Goal: Task Accomplishment & Management: Use online tool/utility

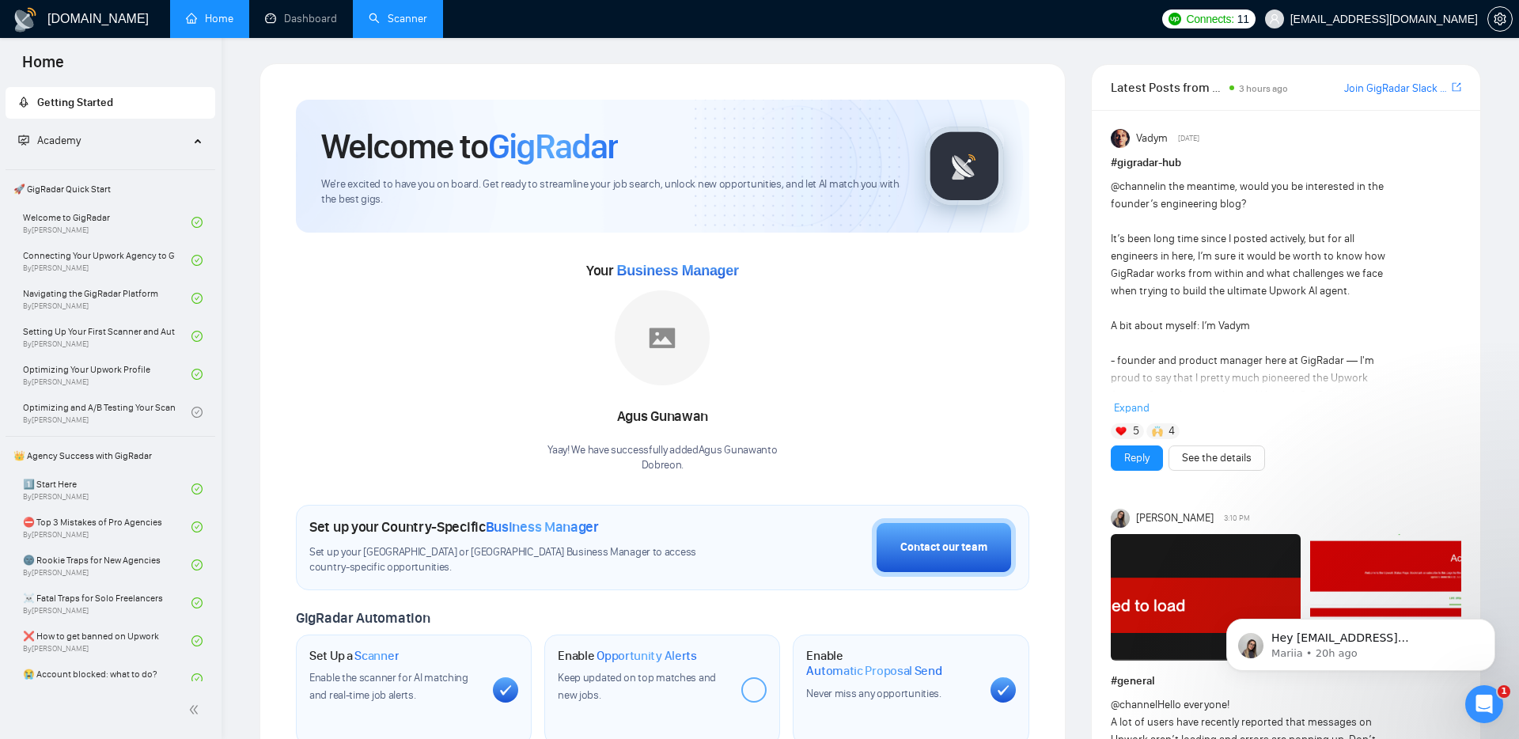
click at [392, 17] on link "Scanner" at bounding box center [398, 18] width 59 height 13
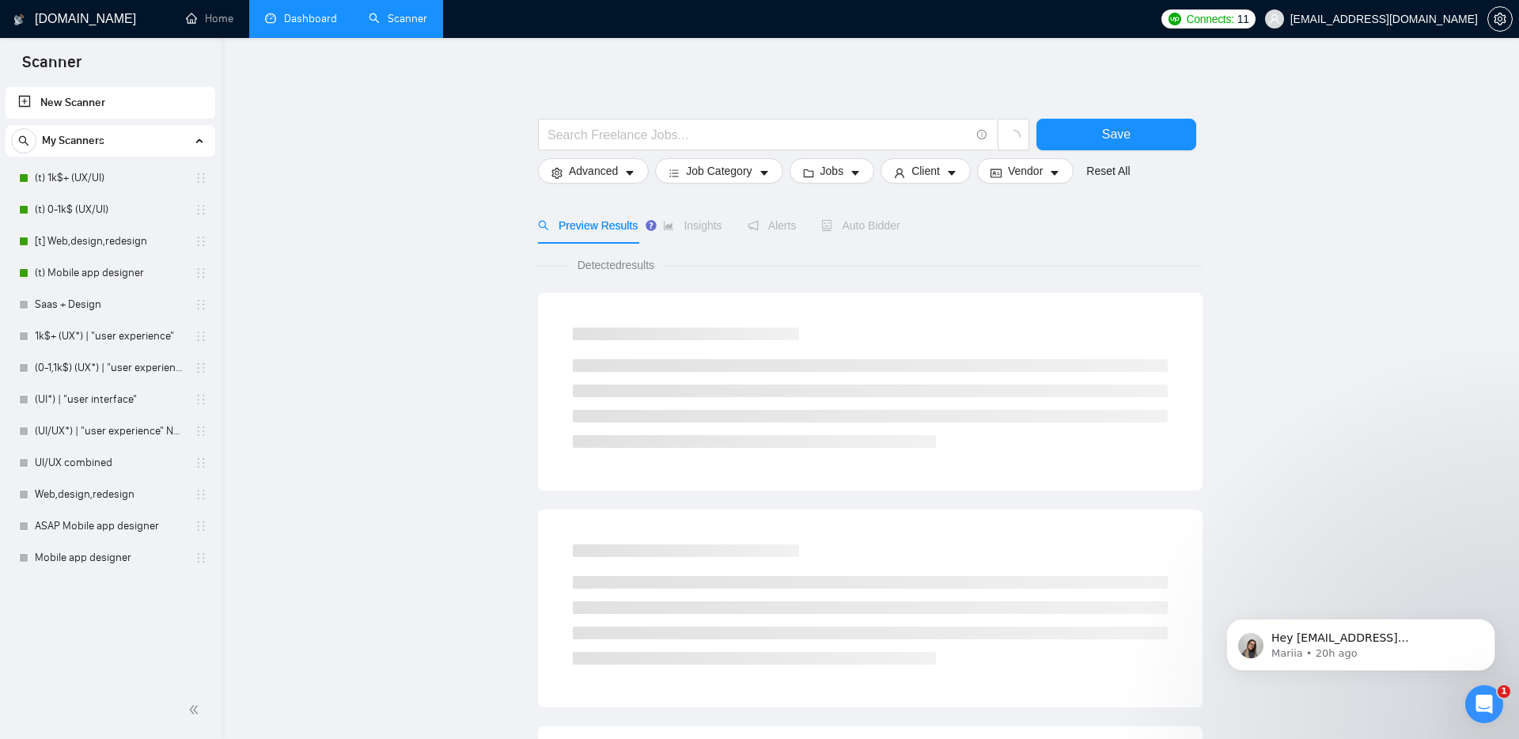
click at [282, 23] on link "Dashboard" at bounding box center [301, 18] width 72 height 13
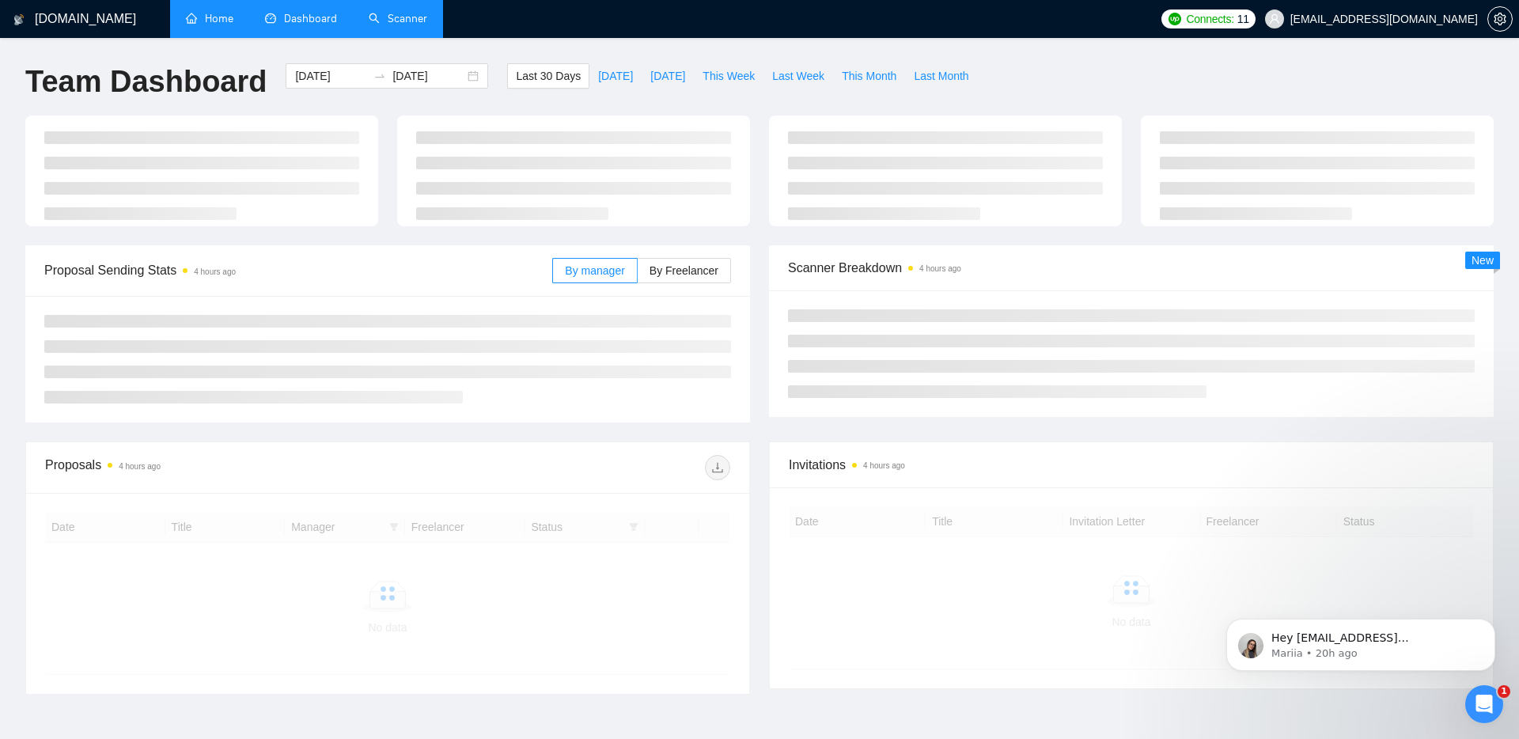
click at [213, 25] on link "Home" at bounding box center [209, 18] width 47 height 13
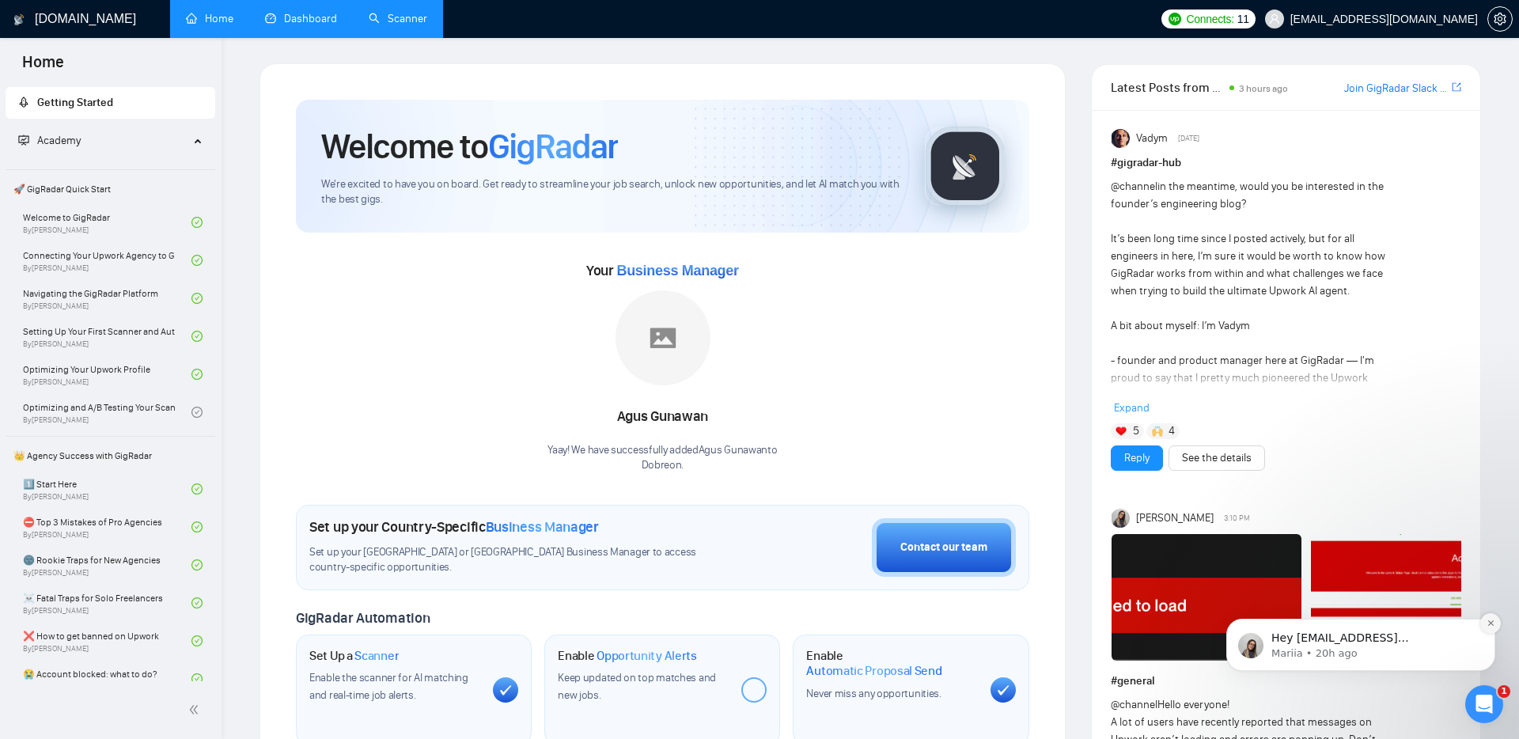
click at [1492, 619] on icon "Dismiss notification" at bounding box center [1491, 623] width 9 height 9
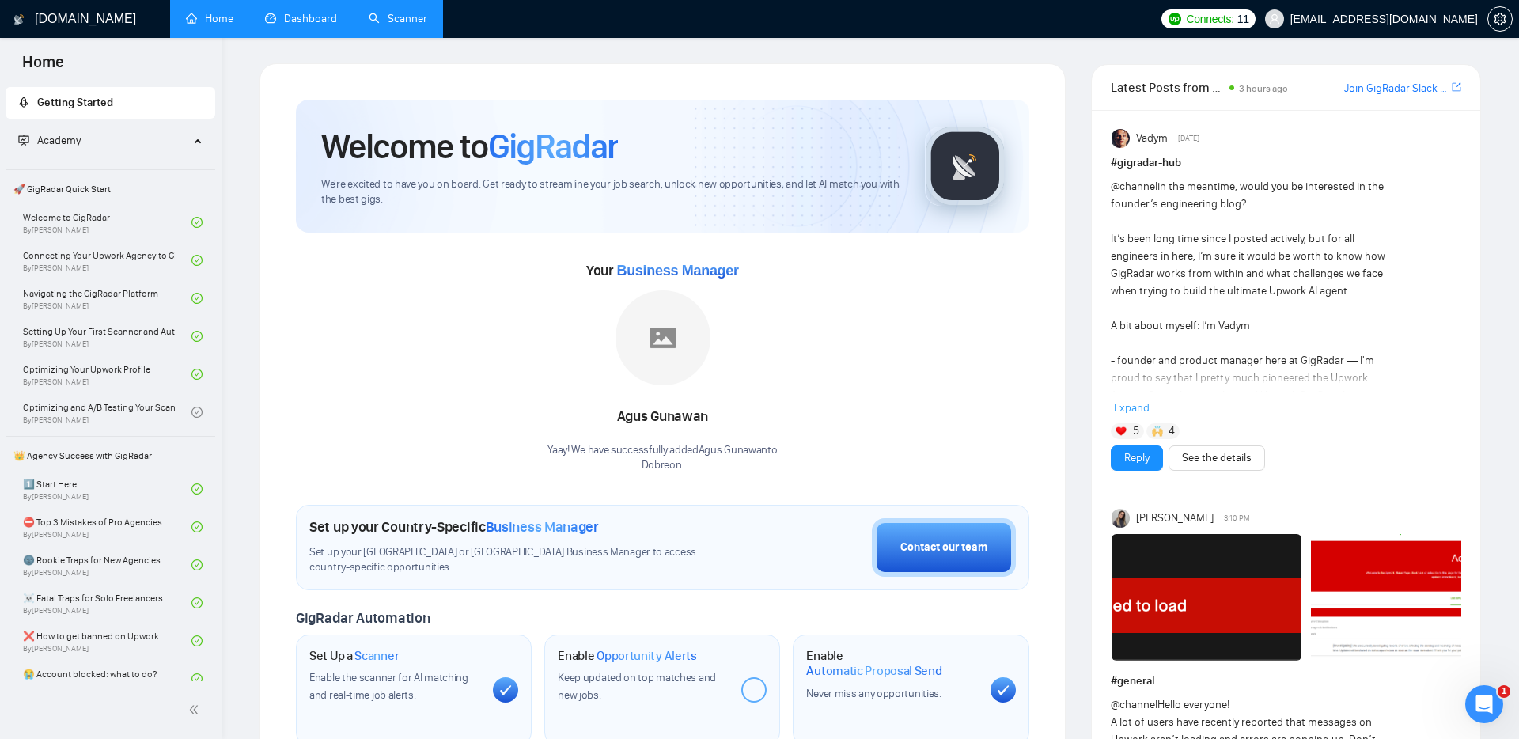
click at [1126, 408] on span "Expand" at bounding box center [1132, 407] width 36 height 13
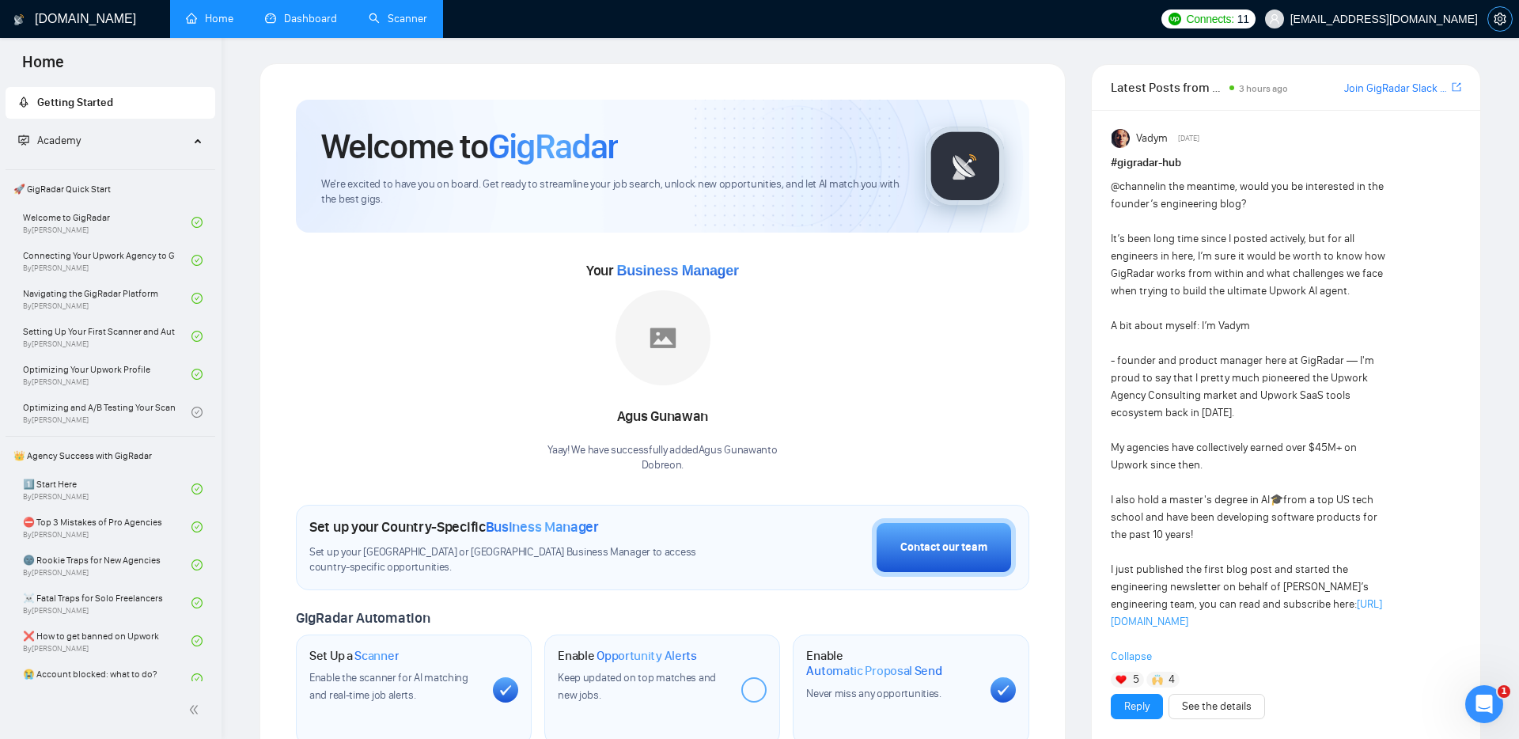
click at [1505, 19] on icon "setting" at bounding box center [1500, 19] width 13 height 13
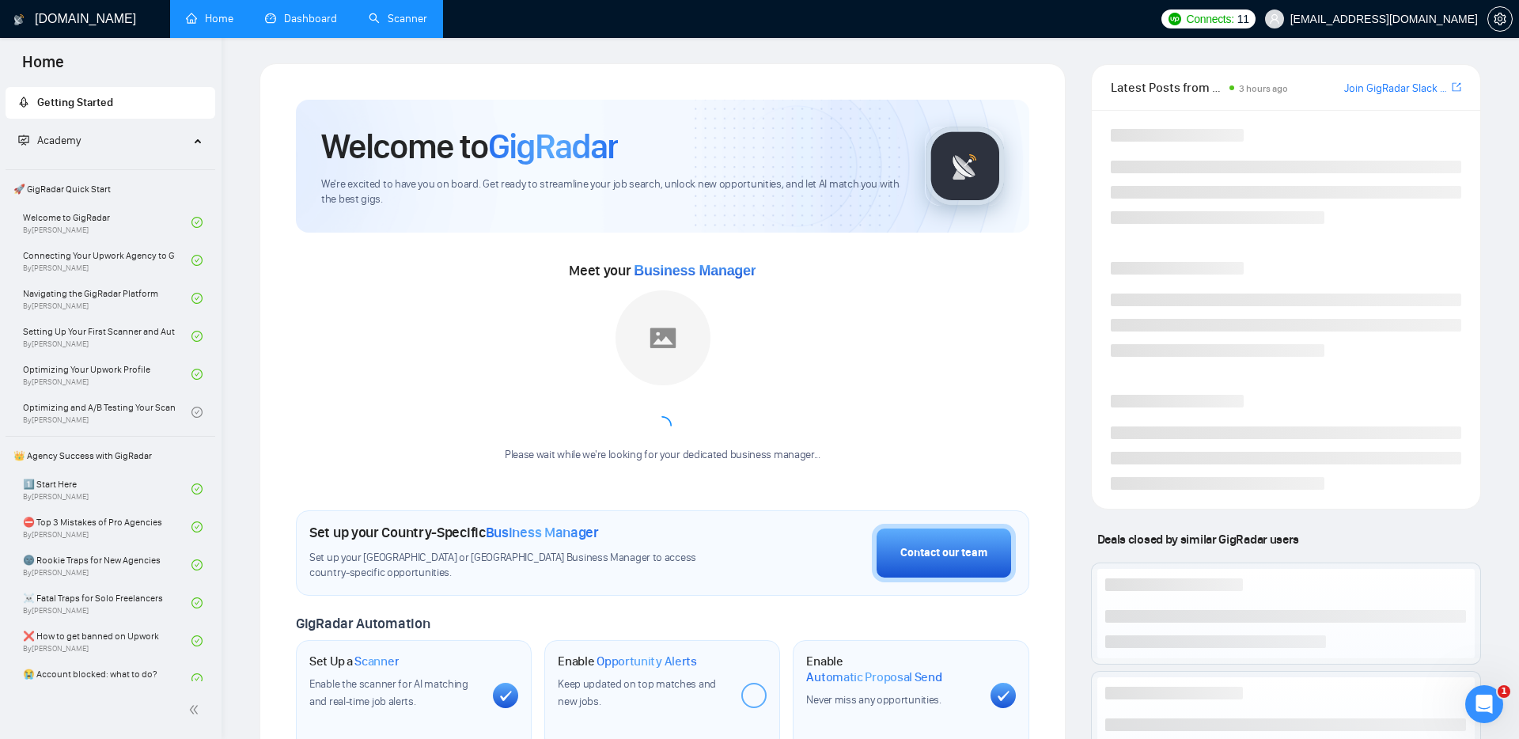
click at [65, 142] on span "Academy" at bounding box center [59, 140] width 44 height 13
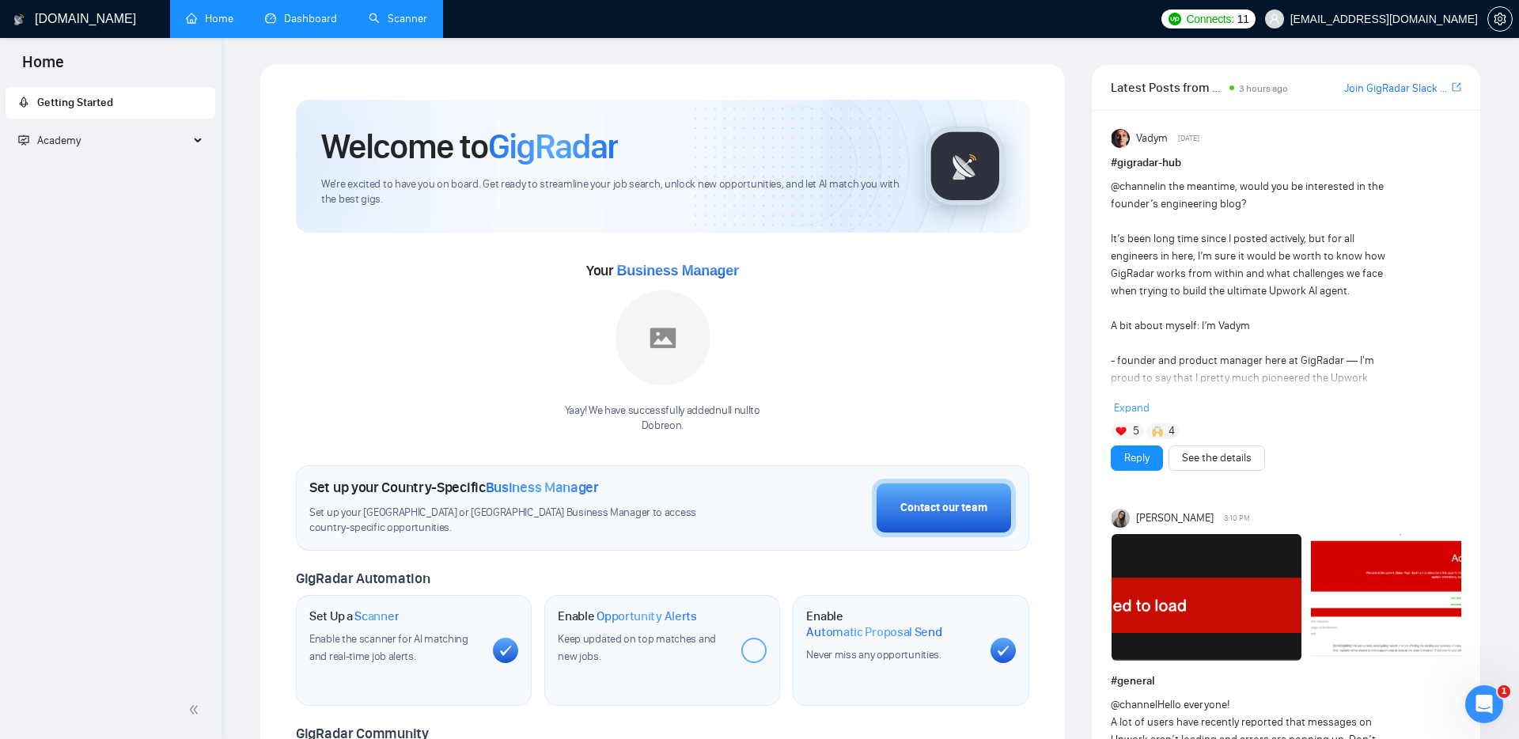
click at [72, 140] on span "Academy" at bounding box center [59, 140] width 44 height 13
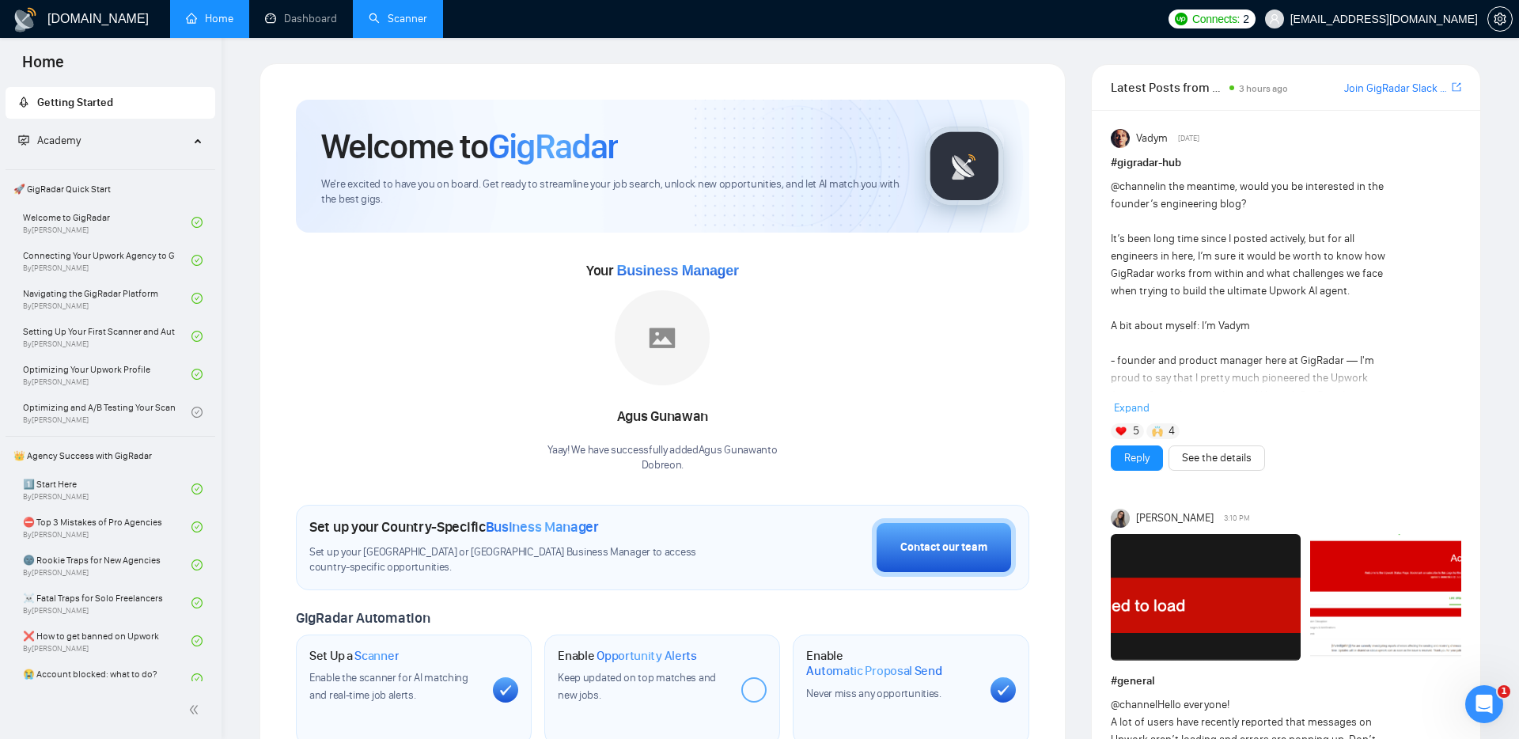
click at [397, 22] on link "Scanner" at bounding box center [398, 18] width 59 height 13
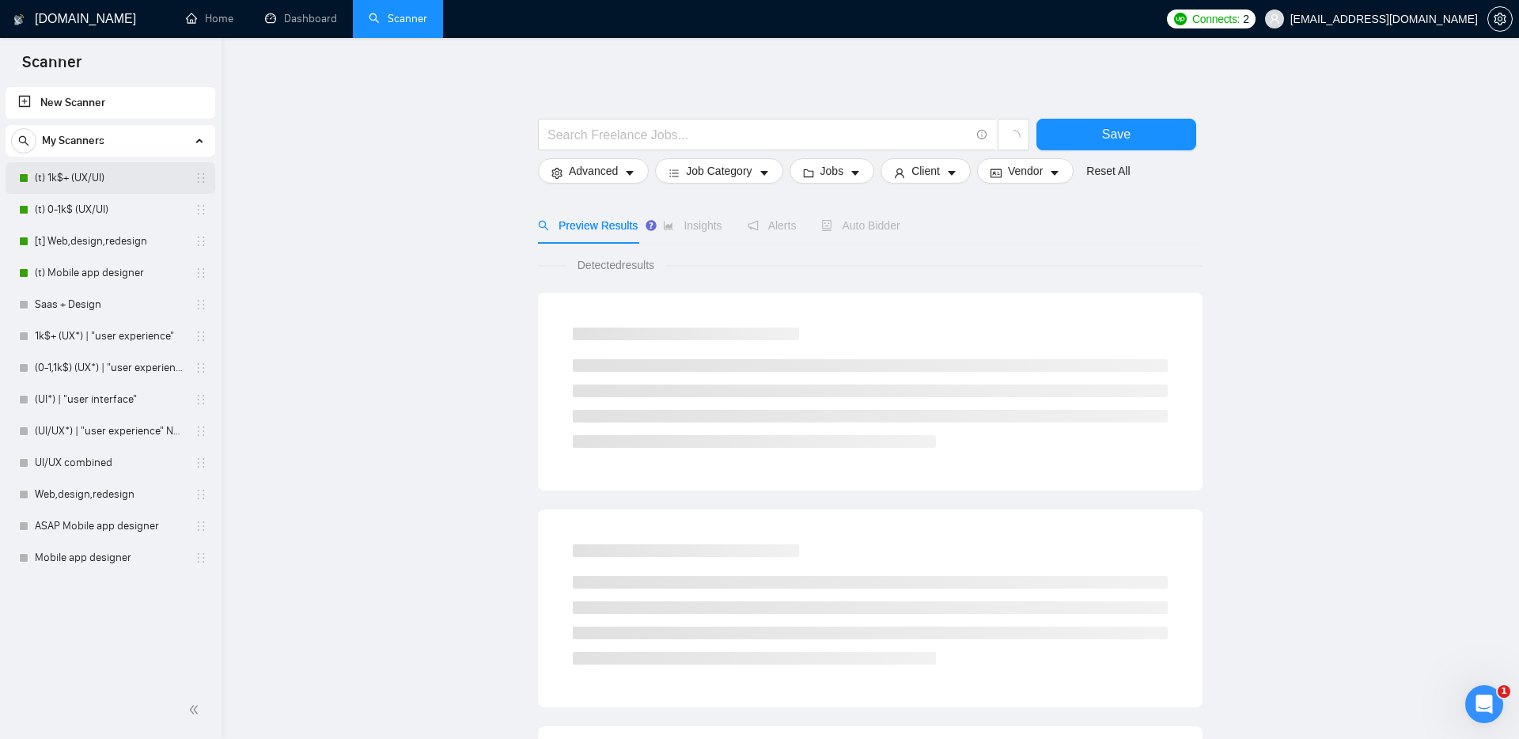
click at [104, 189] on link "(t) 1k$+ (UX/UI)" at bounding box center [110, 178] width 150 height 32
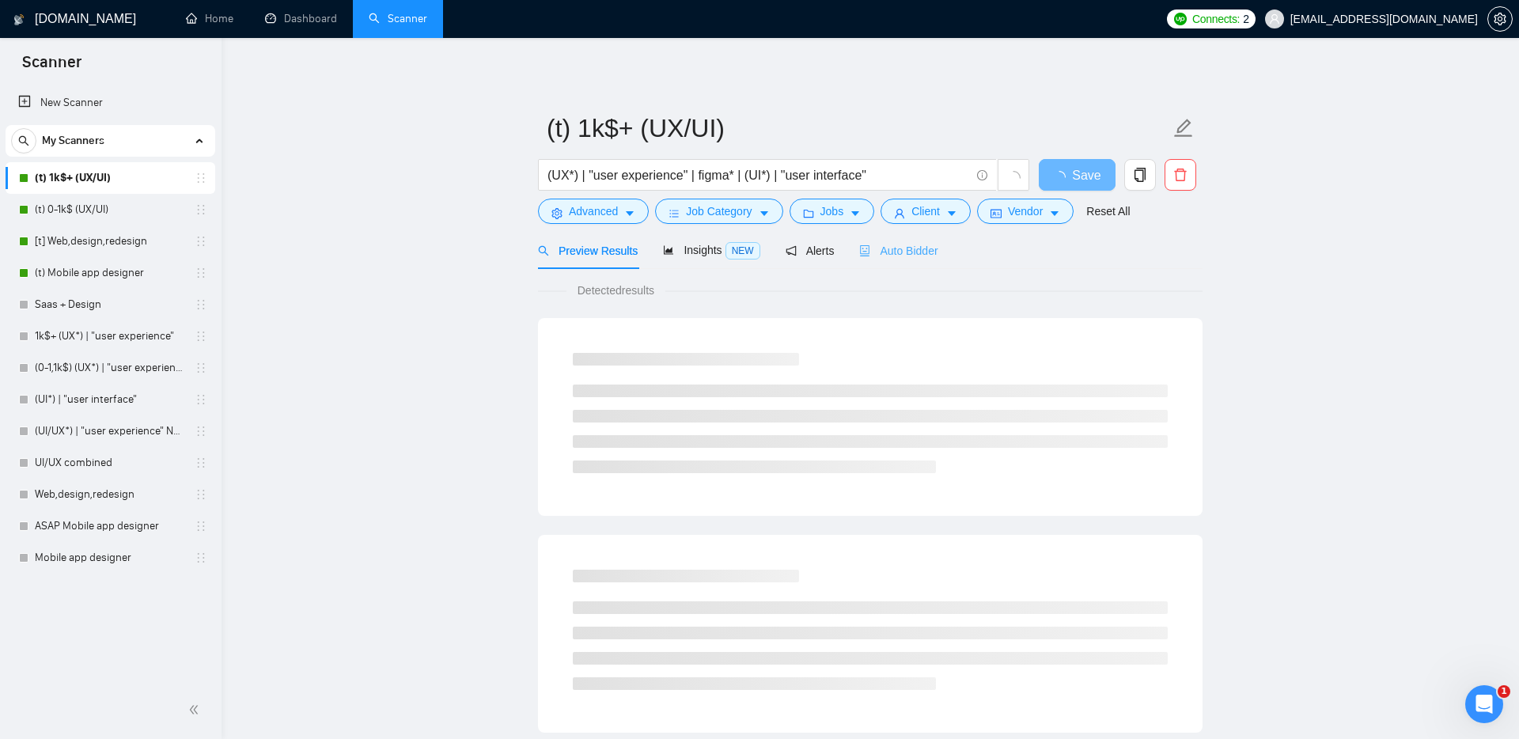
click at [899, 237] on div "Auto Bidder" at bounding box center [898, 250] width 78 height 37
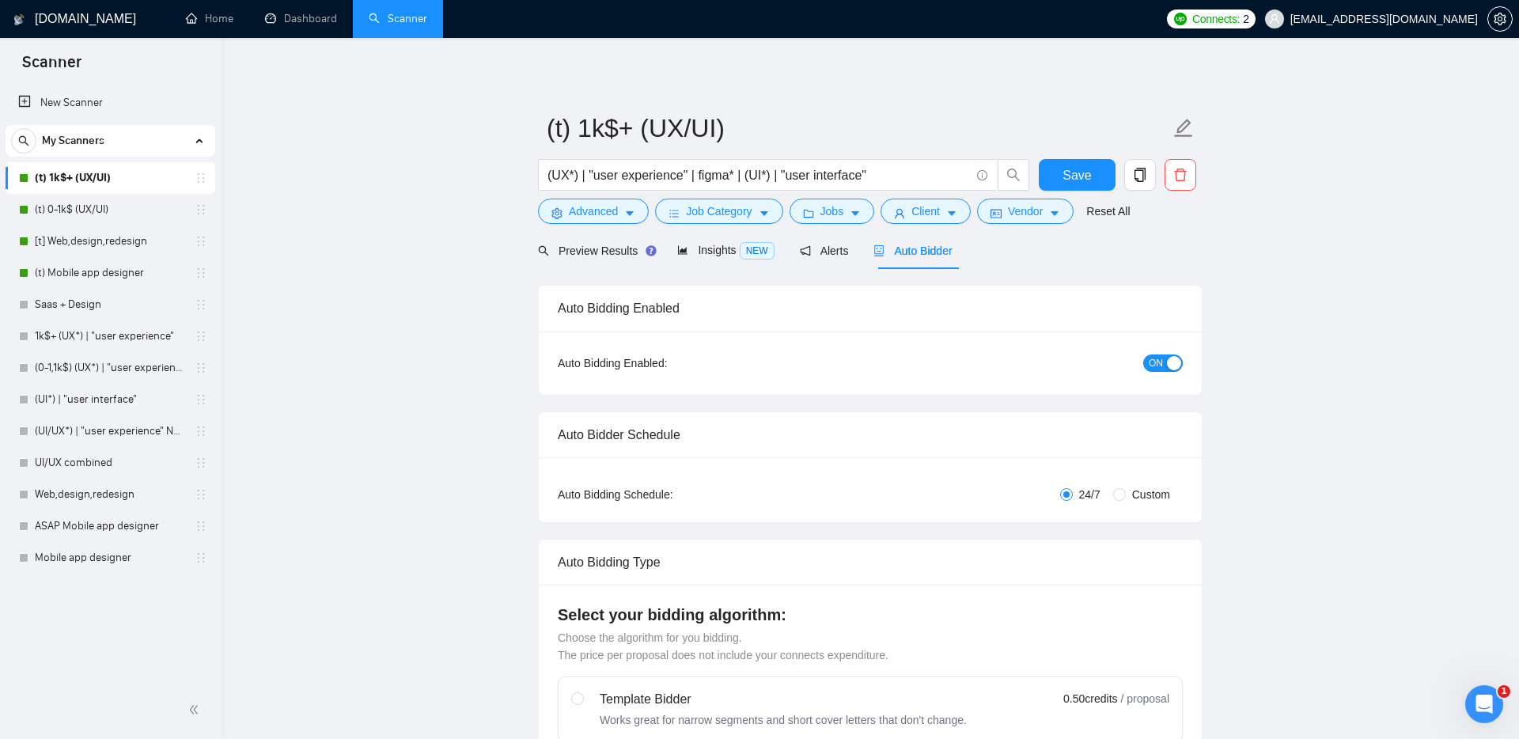
click at [1160, 360] on span "ON" at bounding box center [1156, 363] width 14 height 17
click at [1052, 176] on button "Save" at bounding box center [1077, 175] width 77 height 32
click at [107, 207] on link "(t) 0-1k$ (UX/UI)" at bounding box center [110, 210] width 150 height 32
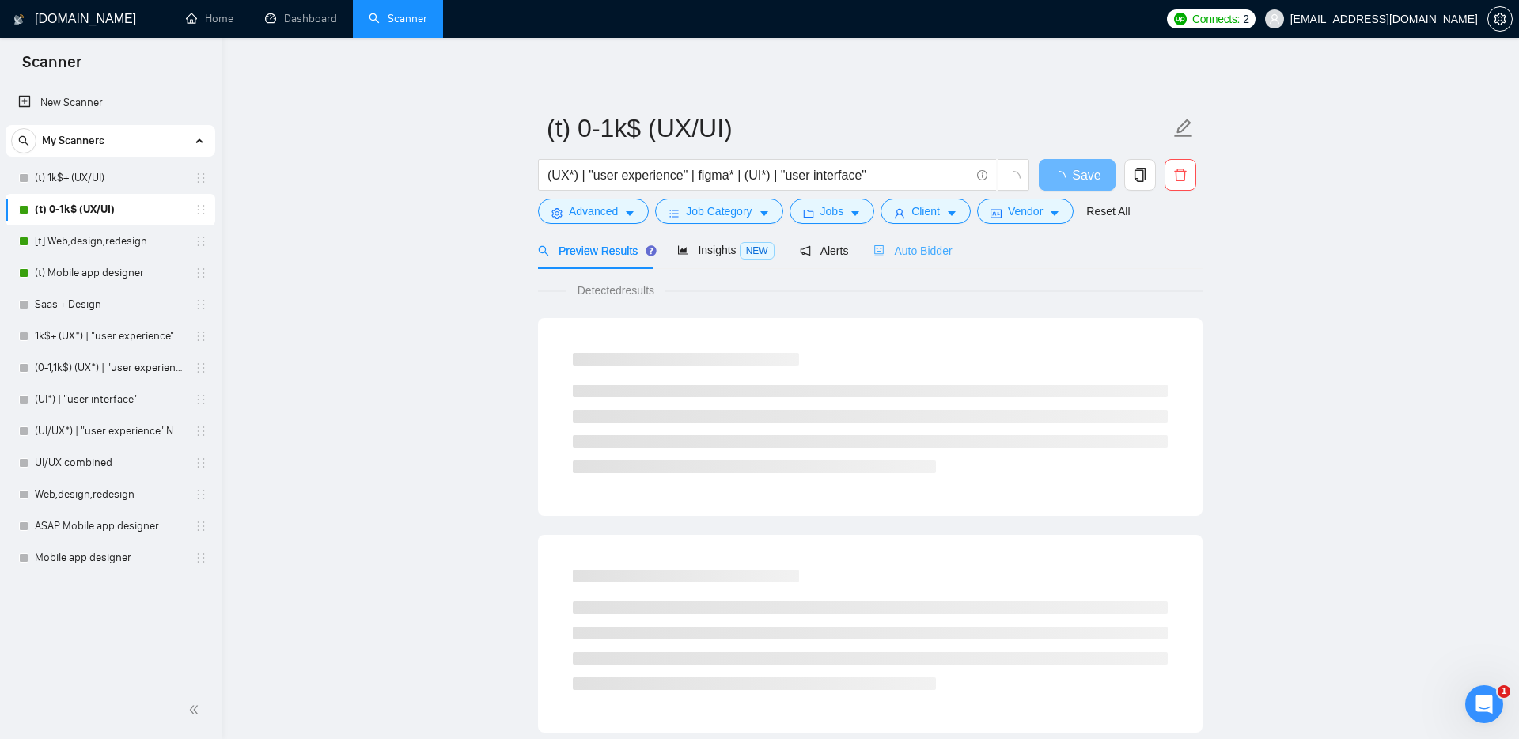
click at [898, 264] on div "Auto Bidder" at bounding box center [913, 250] width 78 height 37
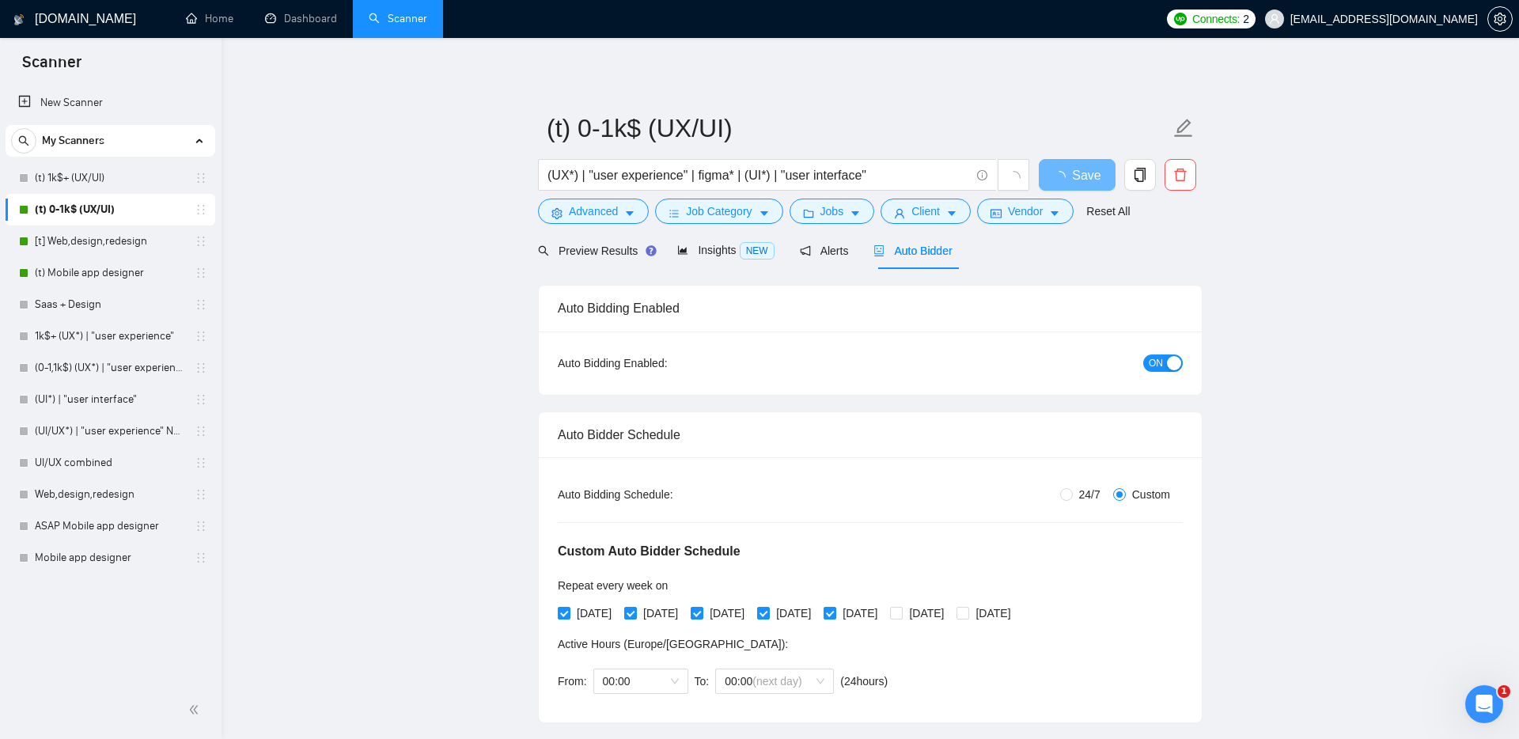
click at [1173, 365] on div "button" at bounding box center [1174, 363] width 14 height 14
click at [1081, 171] on span "Save" at bounding box center [1077, 175] width 28 height 20
click at [89, 235] on link "[t] Web,design,redesign" at bounding box center [110, 242] width 150 height 32
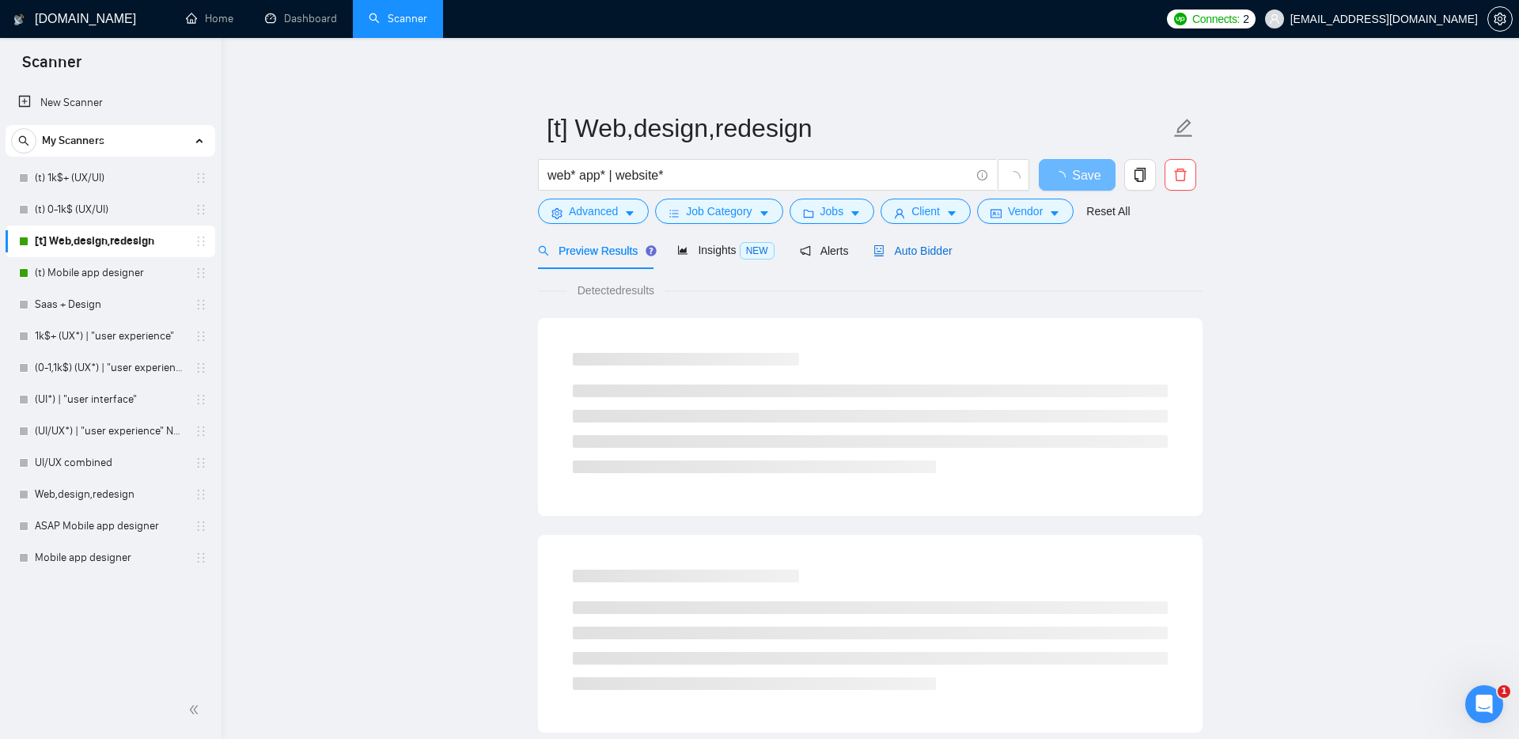
click at [912, 251] on span "Auto Bidder" at bounding box center [913, 251] width 78 height 13
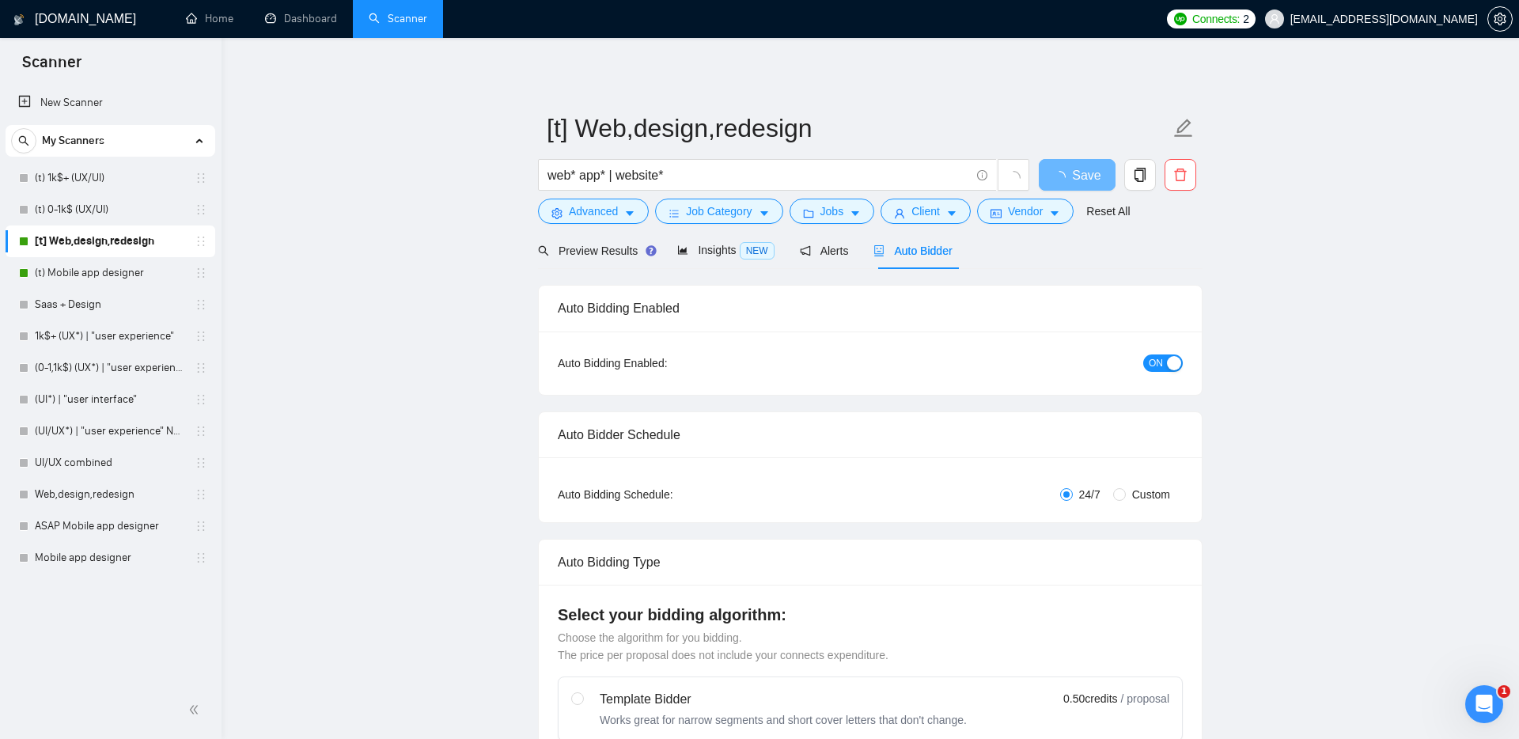
radio input "false"
radio input "true"
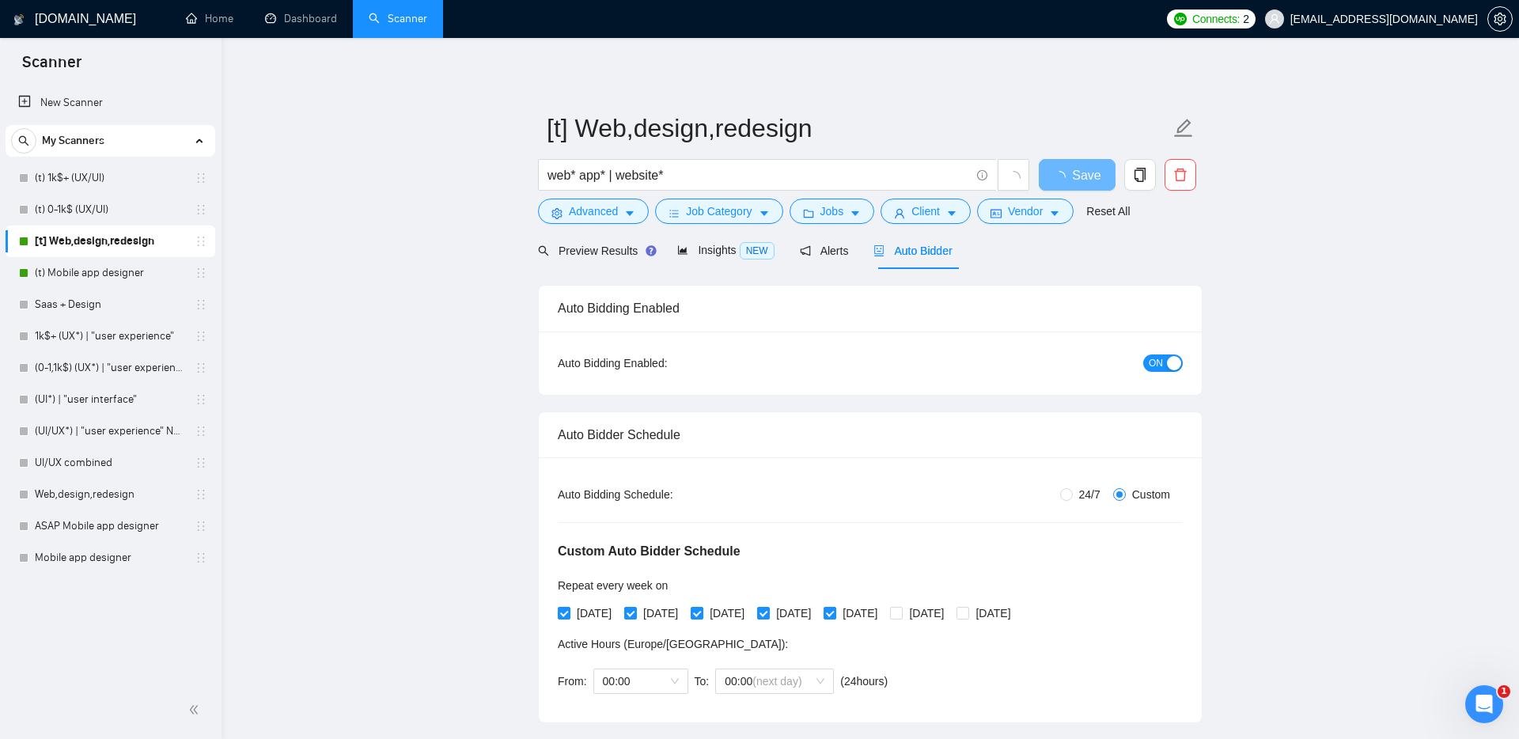
click at [1175, 360] on div "button" at bounding box center [1174, 363] width 14 height 14
click at [1077, 177] on span "Save" at bounding box center [1086, 175] width 28 height 20
click at [1074, 176] on span "Save" at bounding box center [1077, 175] width 28 height 20
click at [64, 266] on link "(t) Mobile app designer" at bounding box center [110, 273] width 150 height 32
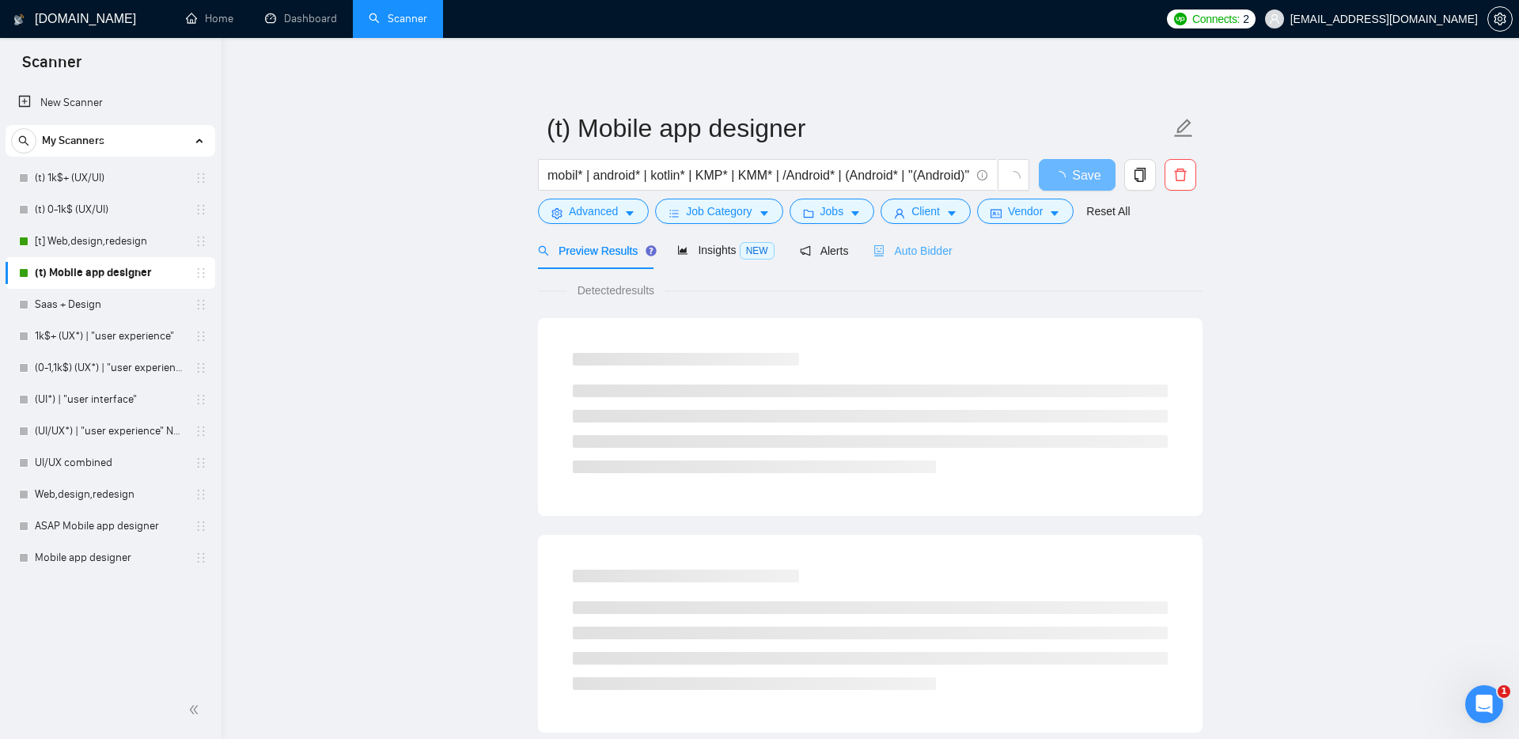
click at [881, 262] on div "Auto Bidder" at bounding box center [913, 250] width 78 height 37
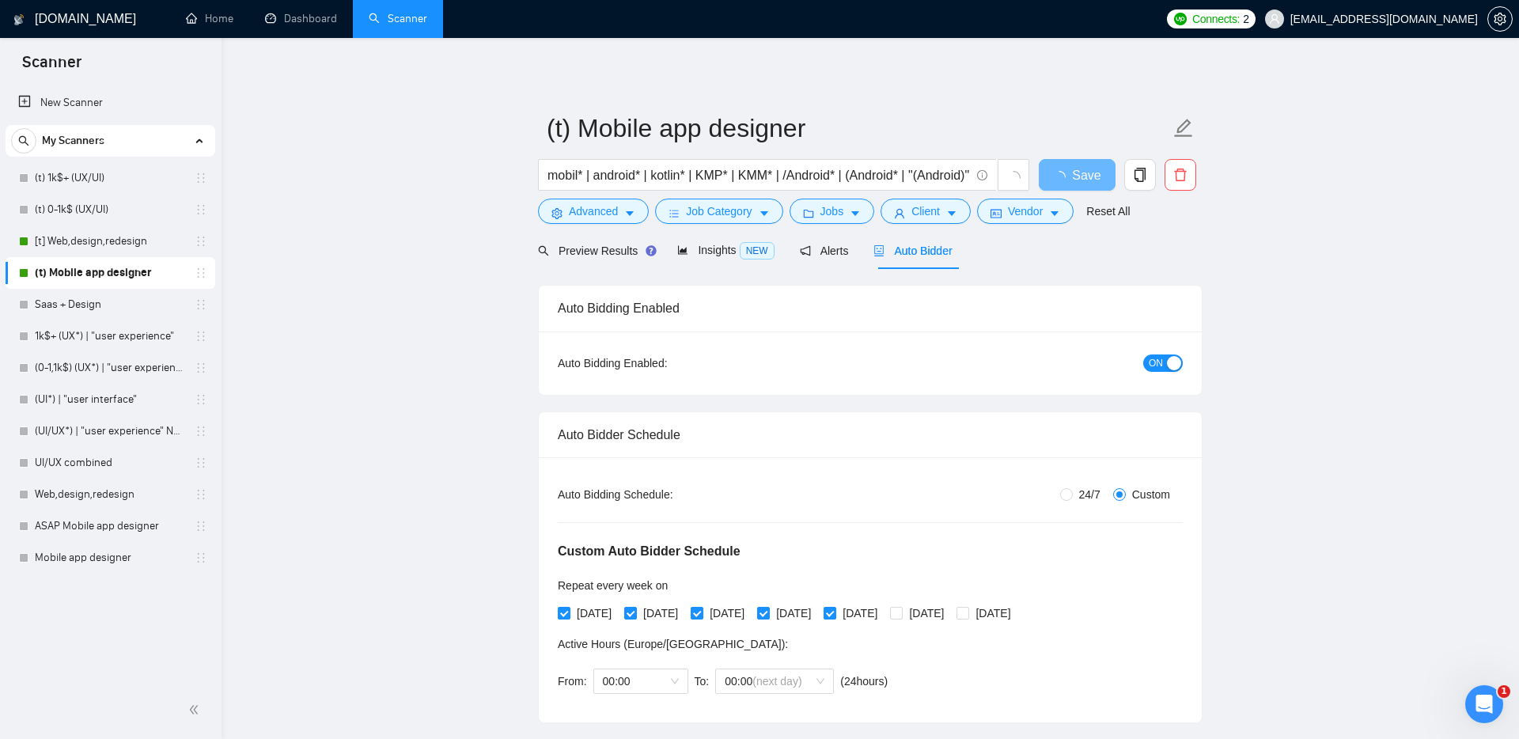
click at [1163, 359] on button "ON" at bounding box center [1164, 363] width 40 height 17
click at [1079, 180] on span "Save" at bounding box center [1077, 175] width 28 height 20
